Goal: Find specific page/section: Find specific page/section

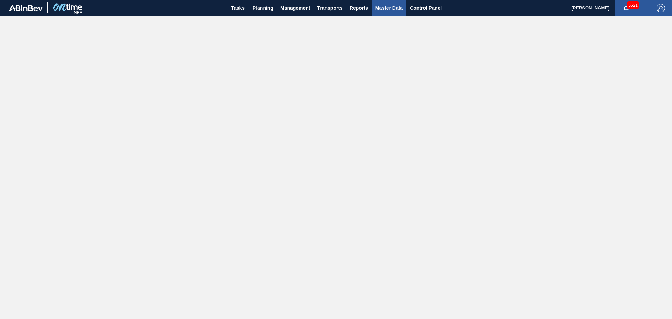
click at [392, 6] on span "Master Data" at bounding box center [389, 8] width 28 height 8
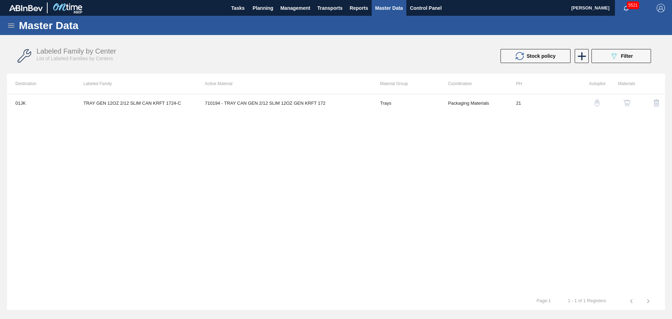
click at [15, 24] on icon at bounding box center [11, 25] width 8 height 8
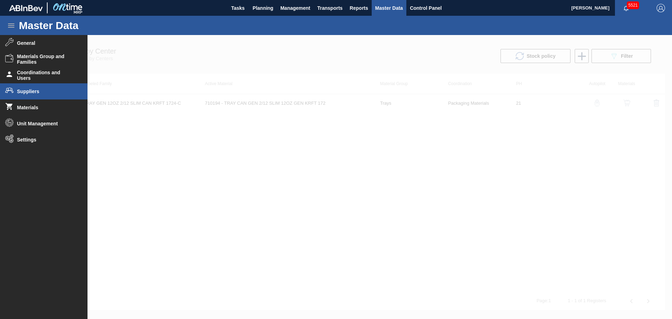
click at [41, 90] on span "Suppliers" at bounding box center [46, 92] width 58 height 6
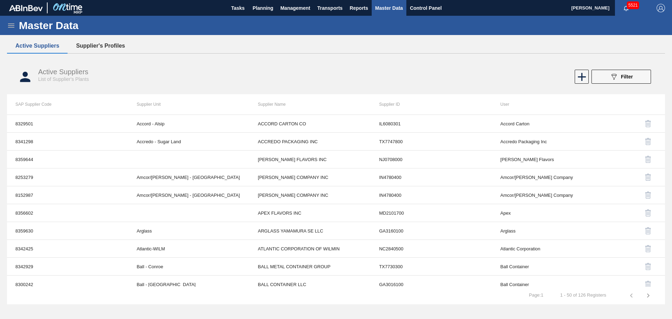
click at [109, 42] on button "Supplier's Profiles" at bounding box center [101, 46] width 66 height 15
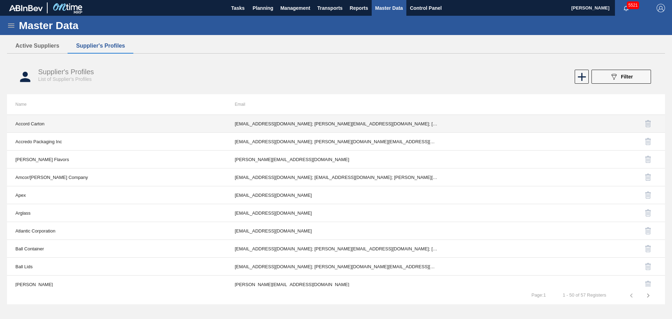
click at [232, 131] on td "[EMAIL_ADDRESS][DOMAIN_NAME]; [PERSON_NAME][EMAIL_ADDRESS][DOMAIN_NAME]; [EMAIL…" at bounding box center [337, 124] width 220 height 18
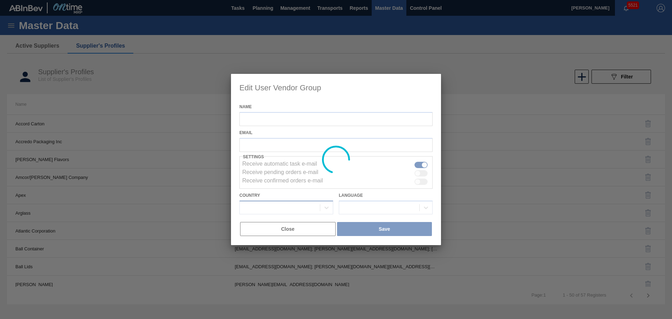
type input "Accord Carton"
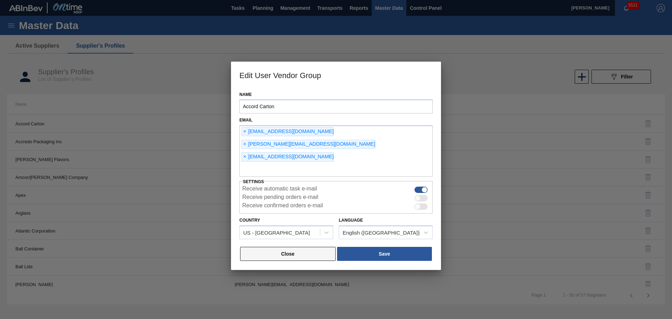
click at [273, 247] on button "Close" at bounding box center [288, 254] width 96 height 14
